Goal: Task Accomplishment & Management: Complete application form

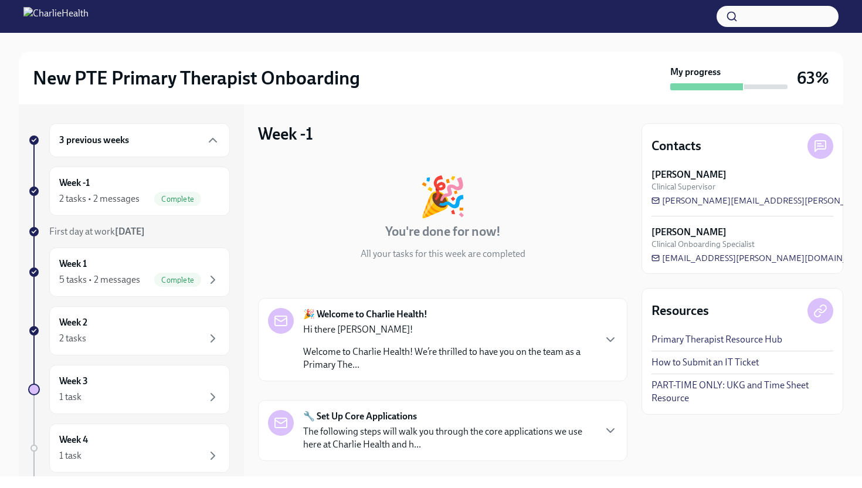
scroll to position [155, 0]
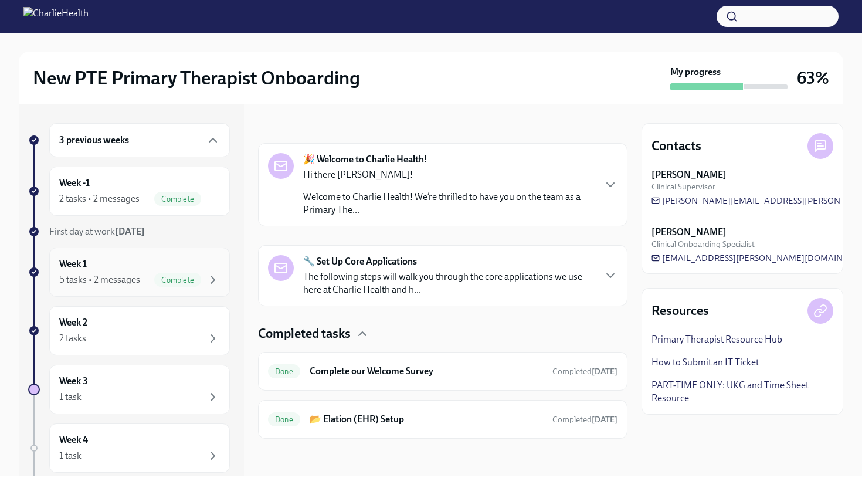
click at [134, 290] on div "Week 1 5 tasks • 2 messages Complete" at bounding box center [139, 271] width 181 height 49
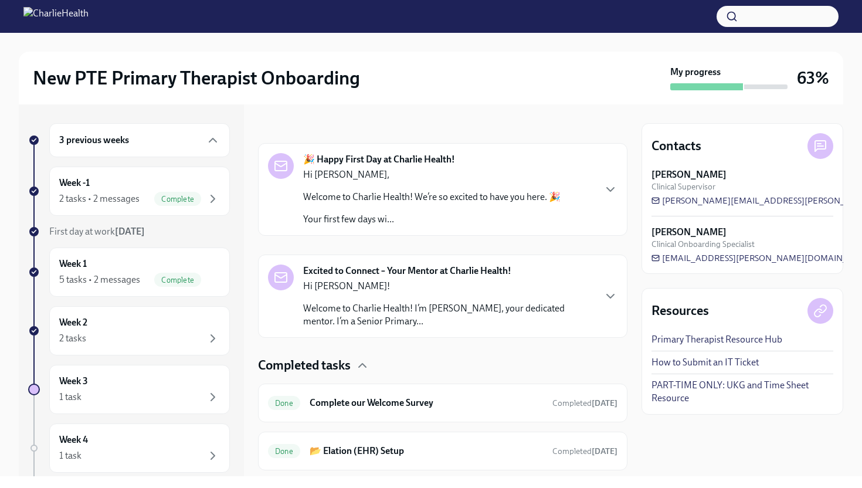
click at [385, 220] on p "Your first few days wi..." at bounding box center [431, 219] width 257 height 13
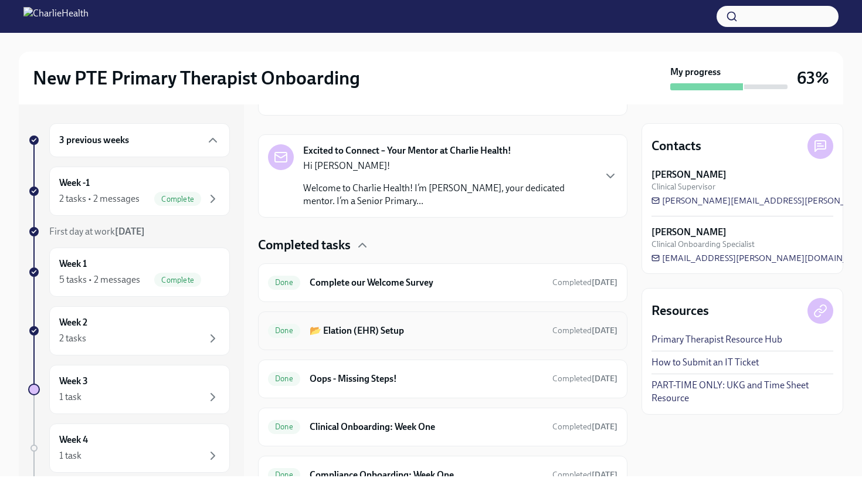
scroll to position [1210, 0]
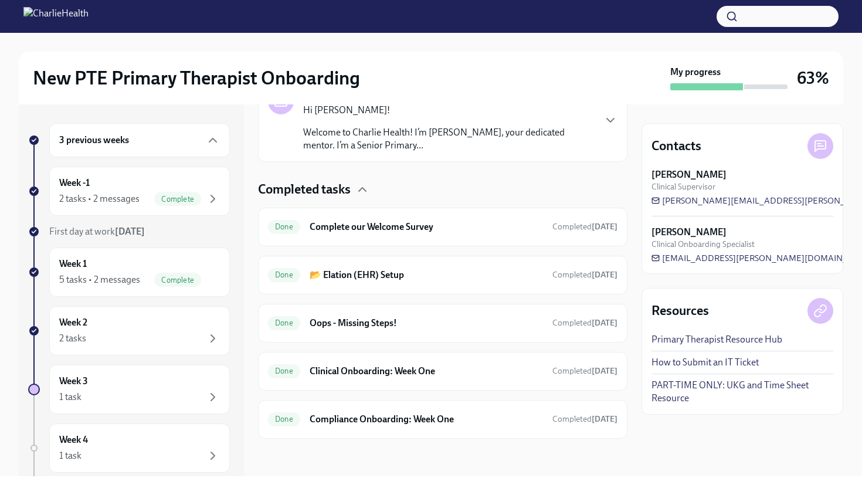
click at [377, 152] on p "Welcome to Charlie Health! I’m [PERSON_NAME], your dedicated mentor. I’m a Seni…" at bounding box center [448, 139] width 291 height 26
click at [359, 228] on h6 "Complete our Welcome Survey" at bounding box center [426, 226] width 233 height 13
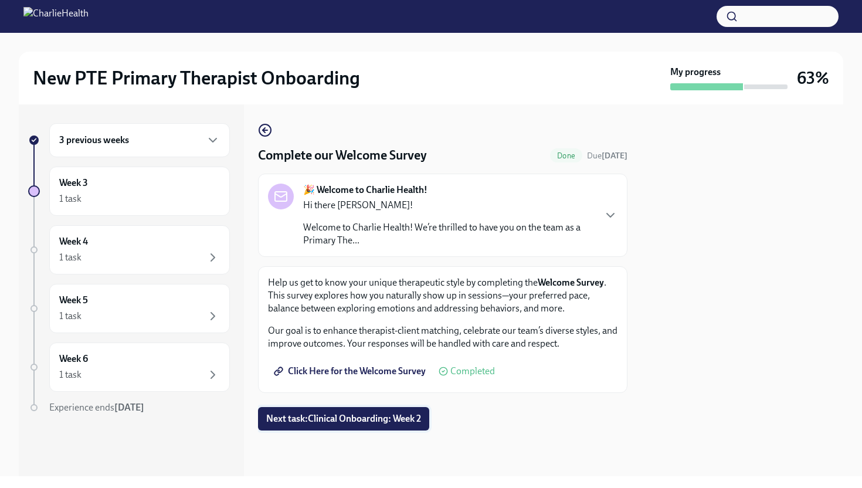
click at [320, 422] on span "Next task : Clinical Onboarding: Week 2" at bounding box center [343, 419] width 155 height 12
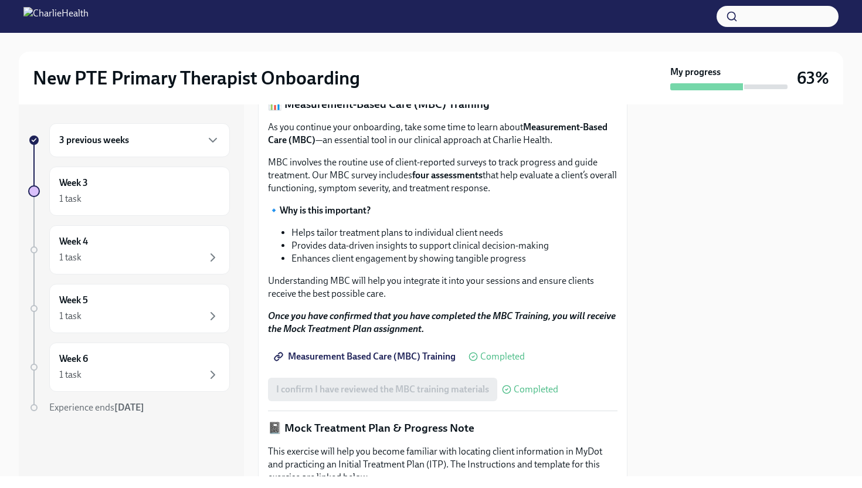
scroll to position [467, 0]
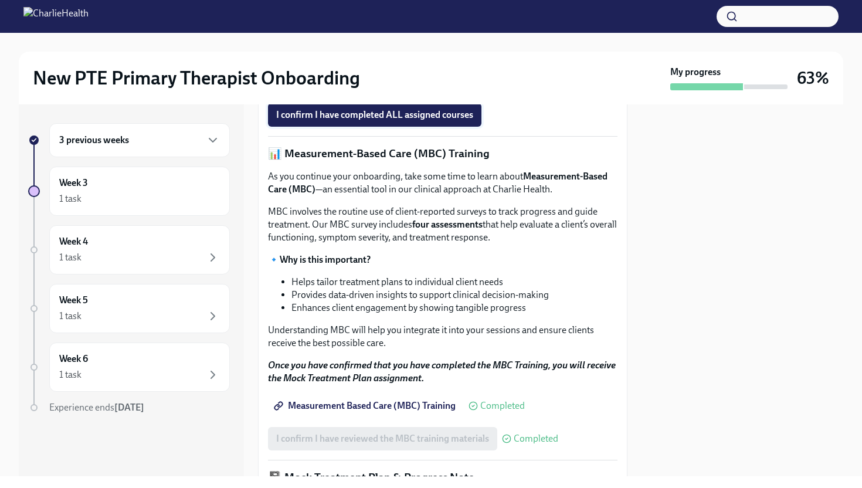
click at [392, 121] on span "I confirm I have completed ALL assigned courses" at bounding box center [374, 115] width 197 height 12
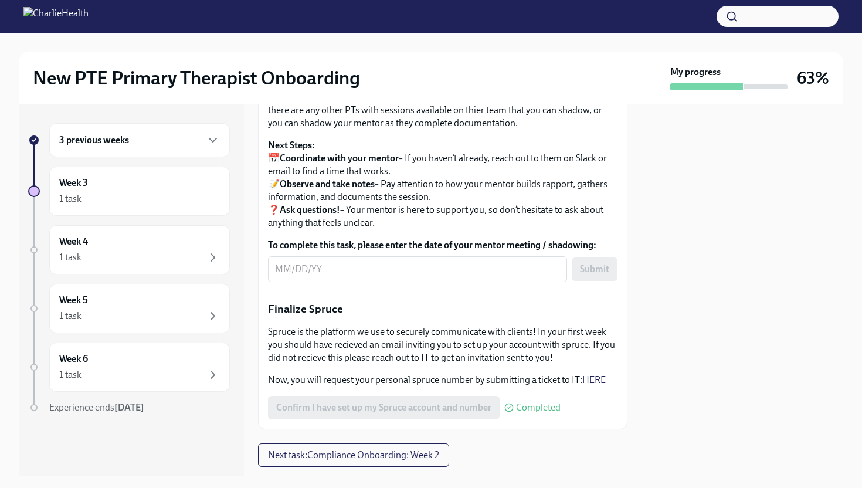
scroll to position [1250, 0]
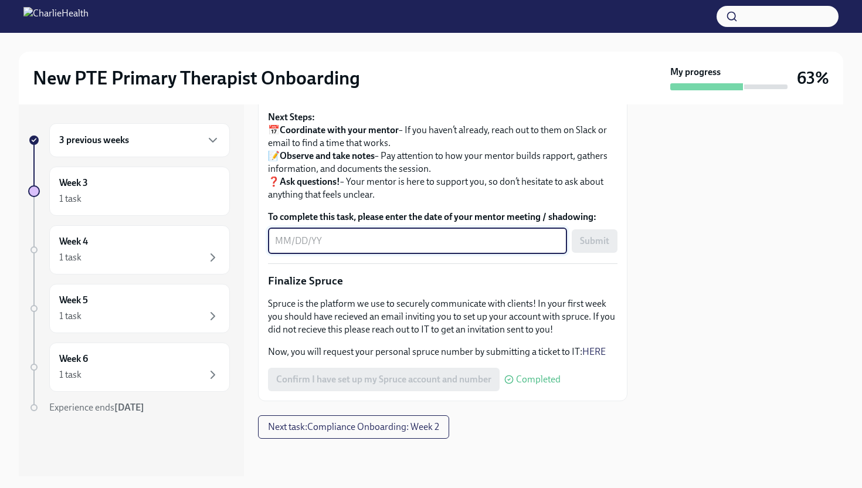
click at [394, 248] on textarea "To complete this task, please enter the date of your mentor meeting / shadowing:" at bounding box center [417, 241] width 285 height 14
type textarea "unavailable"
click at [561, 254] on div "unavailable x ​ Submit" at bounding box center [442, 241] width 349 height 26
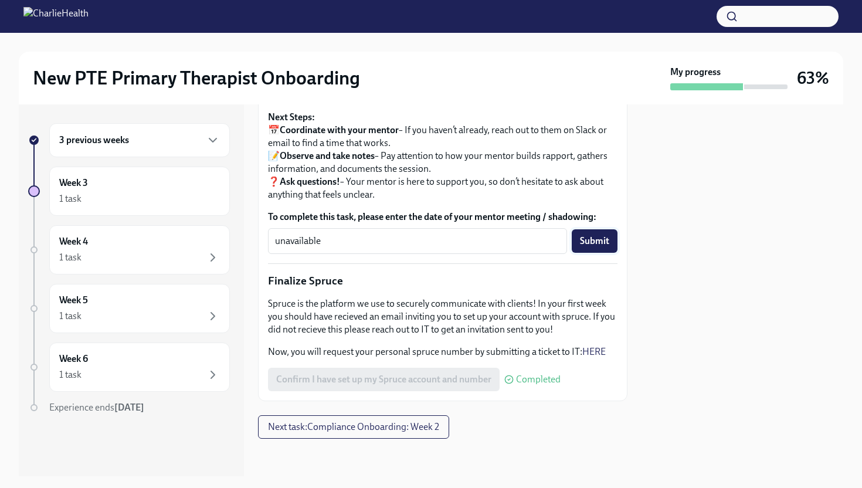
click at [572, 253] on button "Submit" at bounding box center [595, 240] width 46 height 23
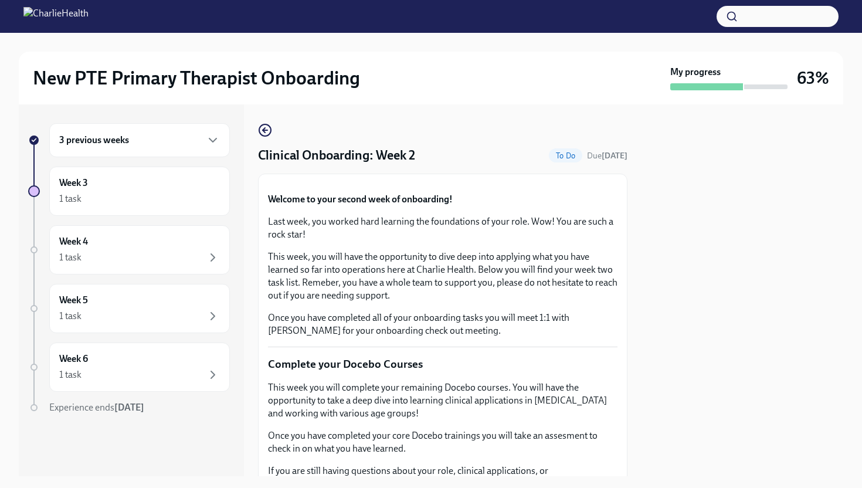
scroll to position [393, 0]
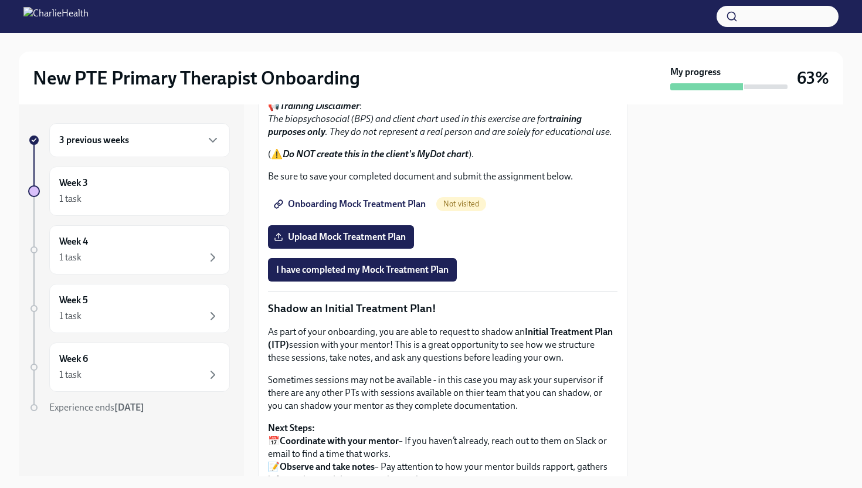
scroll to position [947, 0]
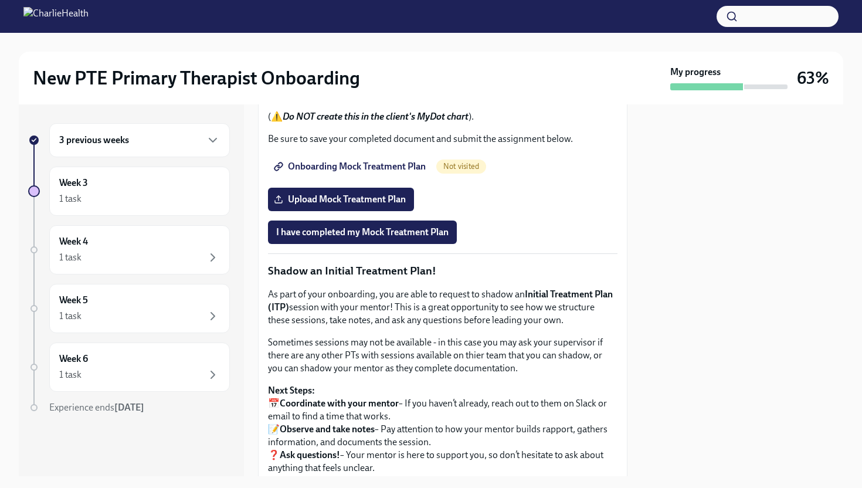
drag, startPoint x: 138, startPoint y: 211, endPoint x: 170, endPoint y: 0, distance: 213.5
